Goal: Information Seeking & Learning: Learn about a topic

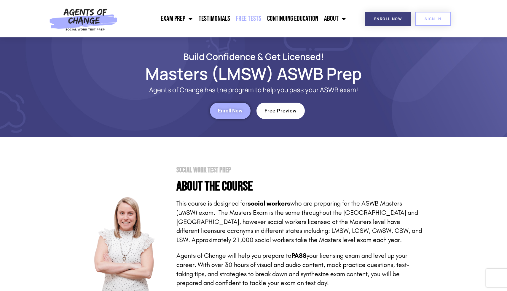
click at [251, 14] on link "Free Tests" at bounding box center [248, 18] width 31 height 15
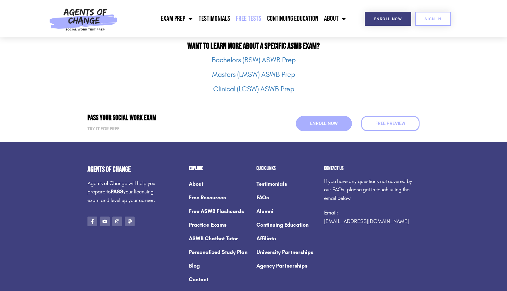
scroll to position [780, 0]
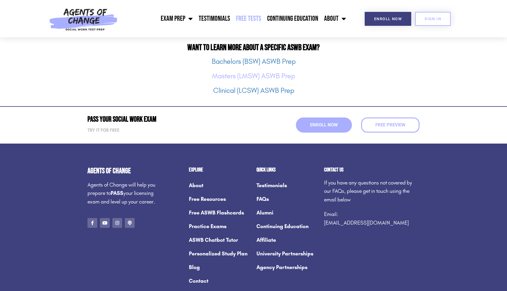
click at [267, 76] on link "Masters (LMSW) ASWB Prep" at bounding box center [253, 76] width 83 height 8
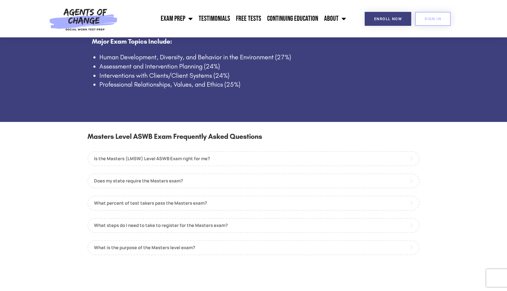
scroll to position [454, 0]
